Goal: Information Seeking & Learning: Learn about a topic

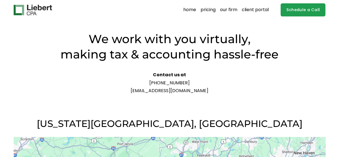
click at [227, 9] on link "our firm" at bounding box center [228, 10] width 17 height 9
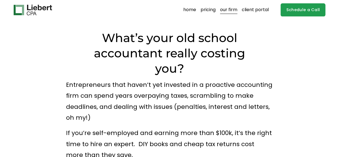
click at [254, 12] on link "client portal" at bounding box center [255, 10] width 27 height 9
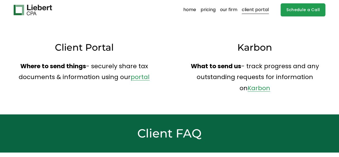
click at [193, 7] on link "home" at bounding box center [189, 10] width 13 height 9
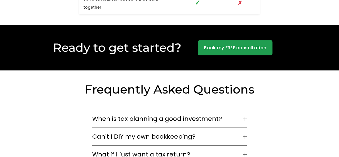
scroll to position [1365, 0]
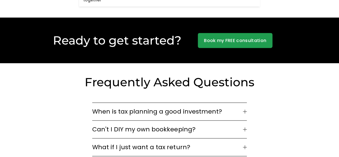
click at [246, 138] on button "What if I just want a tax return?" at bounding box center [169, 147] width 154 height 18
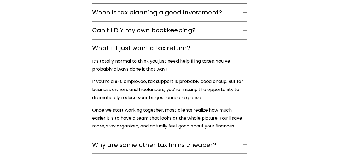
scroll to position [1476, 0]
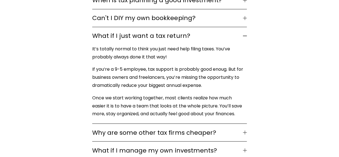
click at [246, 105] on div "Frequently Asked Questions When is tax planning a good investment? If your busi…" at bounding box center [169, 61] width 339 height 196
click at [244, 131] on div at bounding box center [245, 133] width 4 height 4
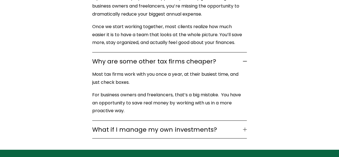
scroll to position [1560, 0]
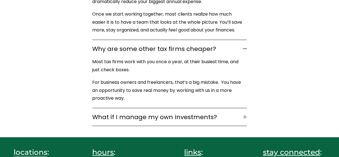
click at [245, 115] on div at bounding box center [245, 117] width 4 height 4
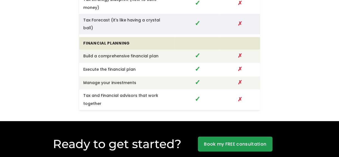
scroll to position [1281, 0]
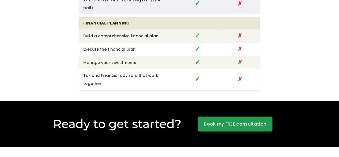
click at [219, 116] on link "Book my FREE consultation" at bounding box center [235, 123] width 75 height 15
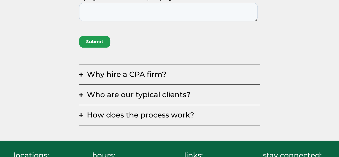
scroll to position [279, 0]
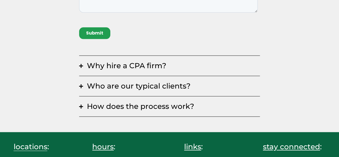
click at [154, 86] on span "Who are our typical clients?" at bounding box center [171, 86] width 177 height 9
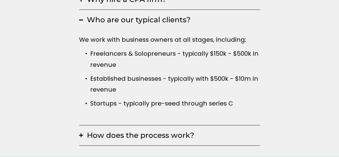
scroll to position [362, 0]
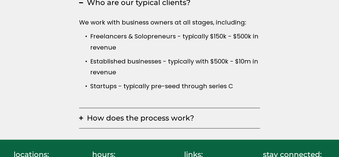
click at [170, 117] on span "How does the process work?" at bounding box center [171, 118] width 177 height 9
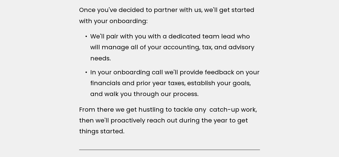
scroll to position [529, 0]
